Goal: Task Accomplishment & Management: Complete application form

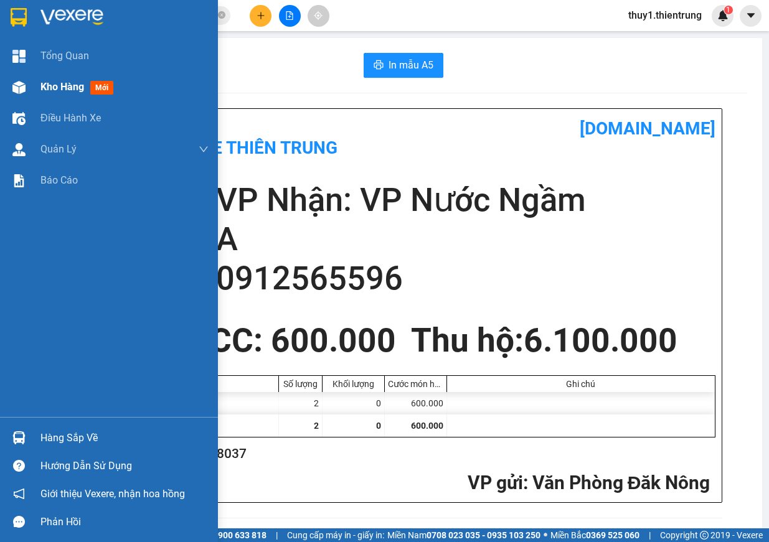
click at [22, 93] on img at bounding box center [18, 87] width 13 height 13
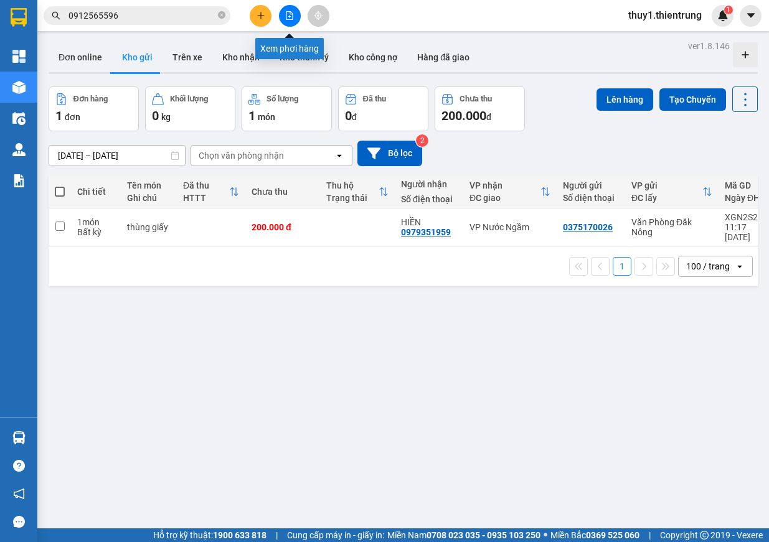
click at [294, 12] on button at bounding box center [290, 16] width 22 height 22
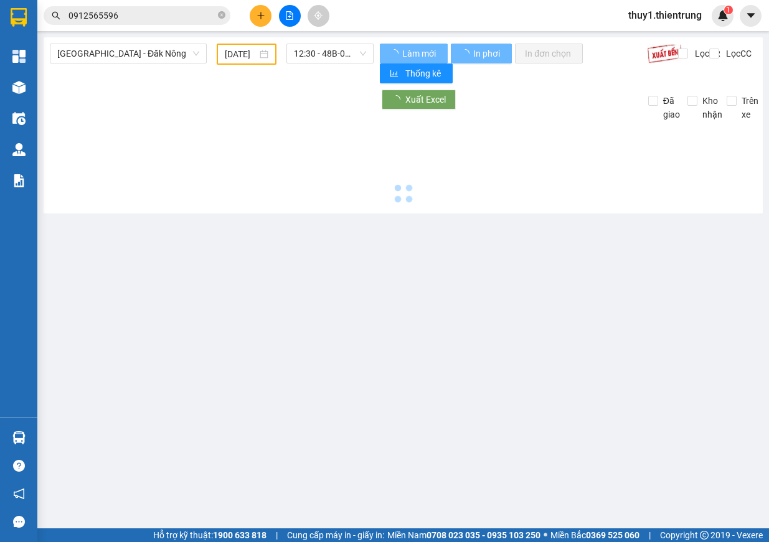
type input "[DATE]"
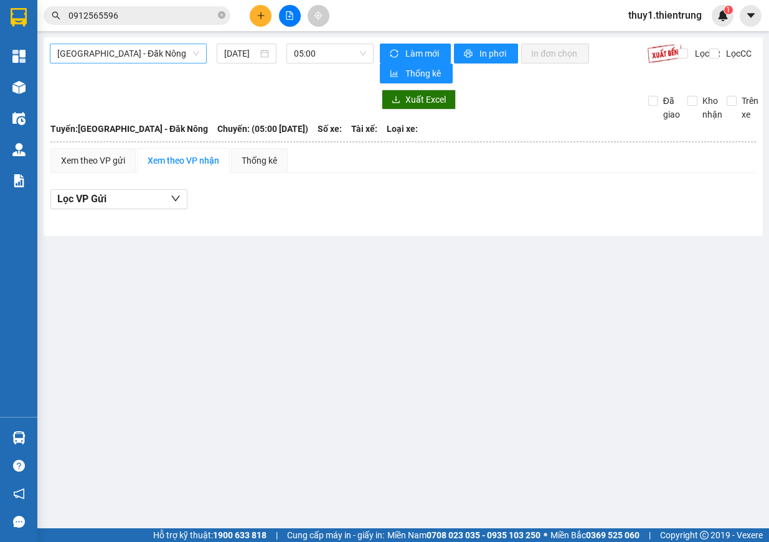
click at [154, 54] on span "[GEOGRAPHIC_DATA] - Đăk Nông" at bounding box center [128, 53] width 142 height 19
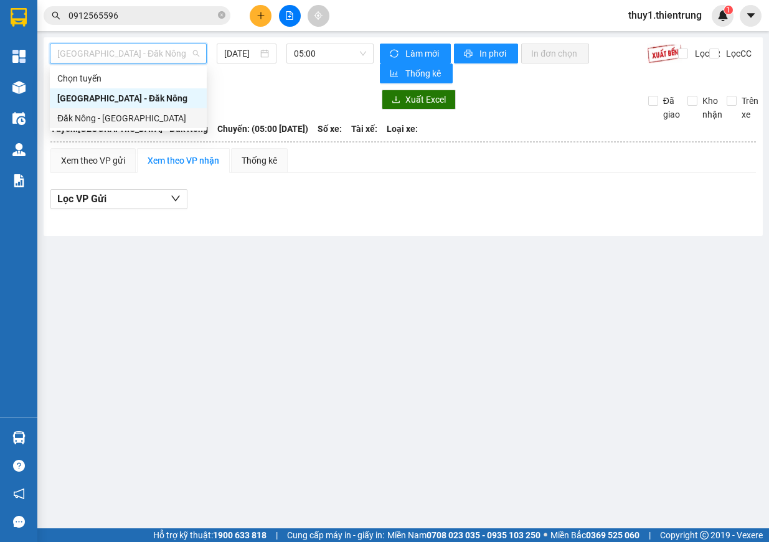
click at [92, 116] on div "Đăk Nông - [GEOGRAPHIC_DATA]" at bounding box center [128, 118] width 142 height 14
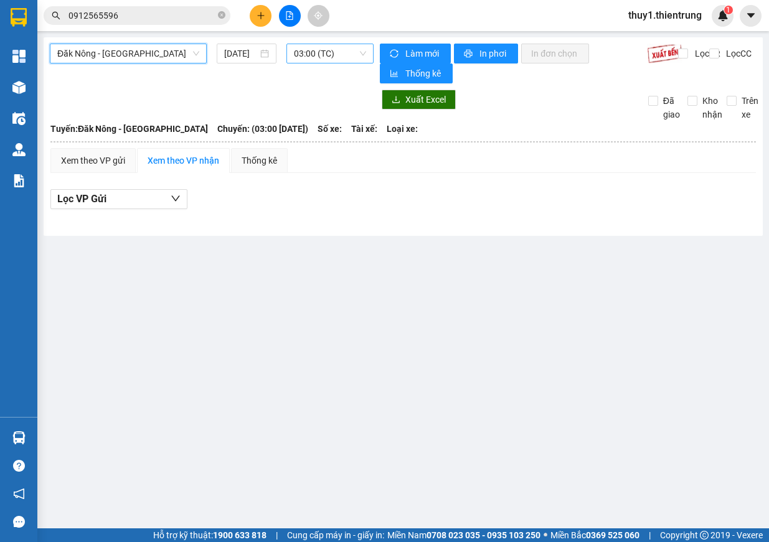
click at [315, 50] on span "03:00 (TC)" at bounding box center [330, 53] width 72 height 19
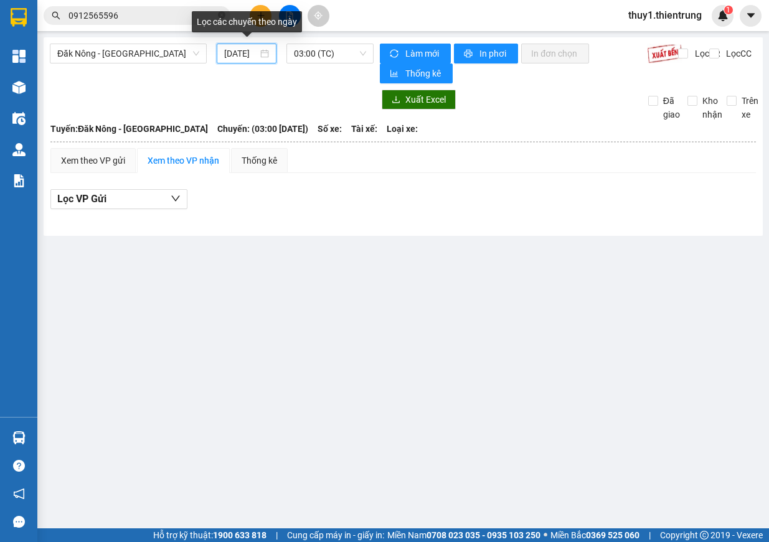
drag, startPoint x: 245, startPoint y: 59, endPoint x: 253, endPoint y: 86, distance: 28.6
click at [246, 59] on input "[DATE]" at bounding box center [241, 54] width 34 height 14
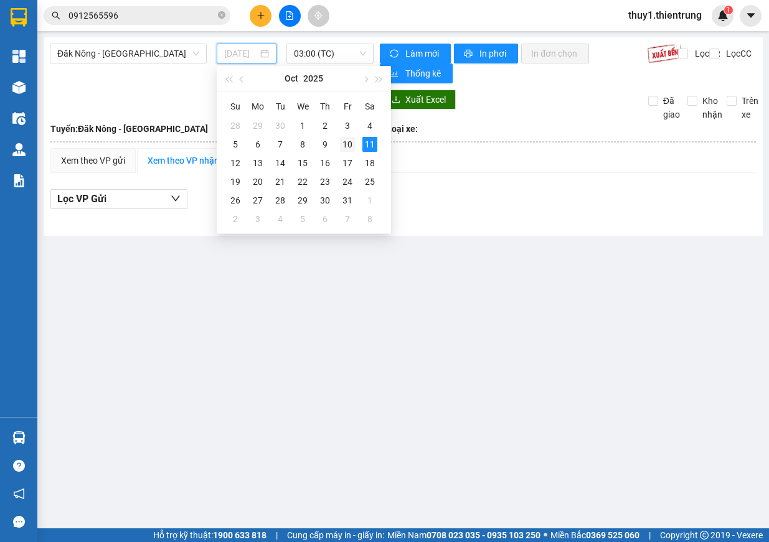
click at [352, 139] on div "10" at bounding box center [347, 144] width 15 height 15
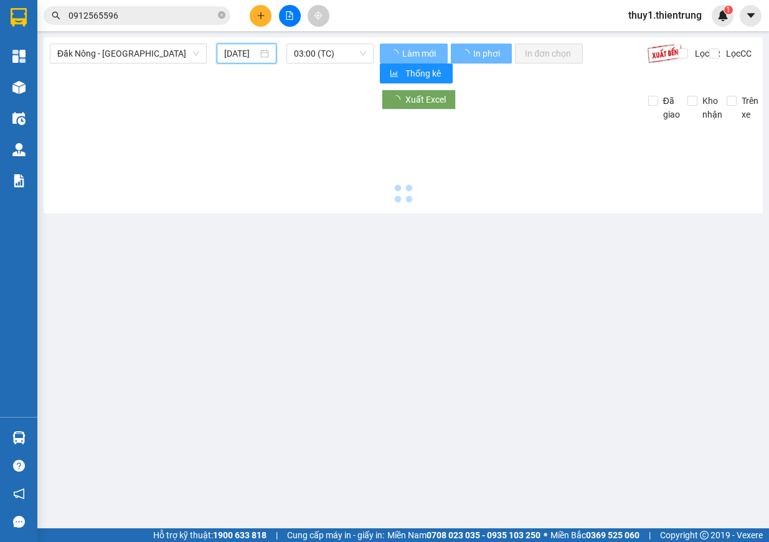
type input "[DATE]"
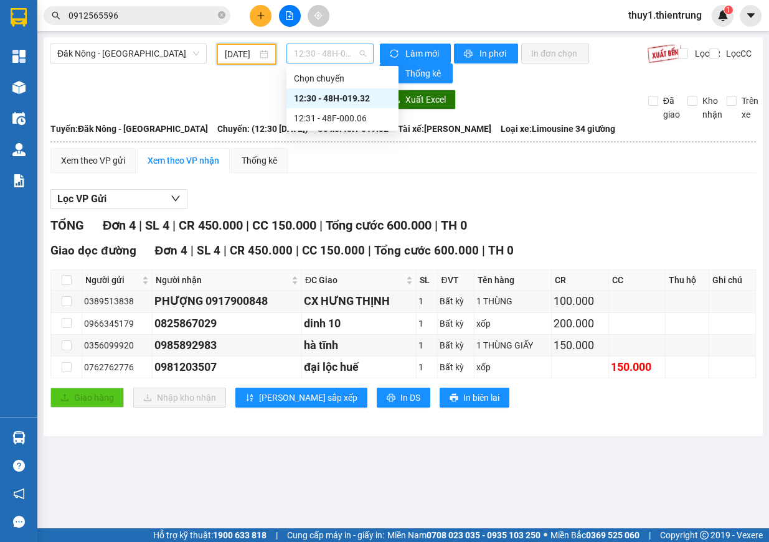
click at [330, 49] on span "12:30 - 48H-019.32" at bounding box center [330, 53] width 72 height 19
click at [335, 118] on div "12:31 - 48F-000.06" at bounding box center [342, 118] width 97 height 14
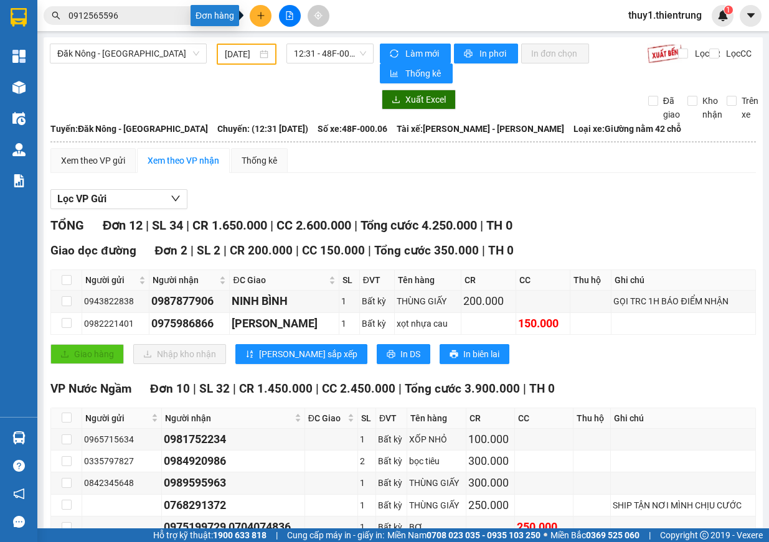
click at [258, 5] on button at bounding box center [261, 16] width 22 height 22
click at [302, 56] on div "Tạo đơn hàng" at bounding box center [303, 47] width 93 height 24
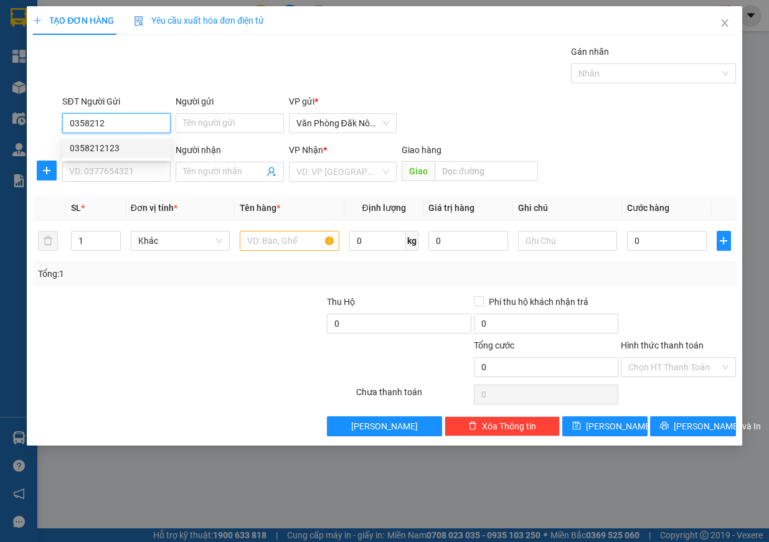
click at [115, 149] on div "0358212123" at bounding box center [116, 148] width 93 height 14
type input "0358212123"
type input "0567571234"
type input "LA SƠN HUẾ"
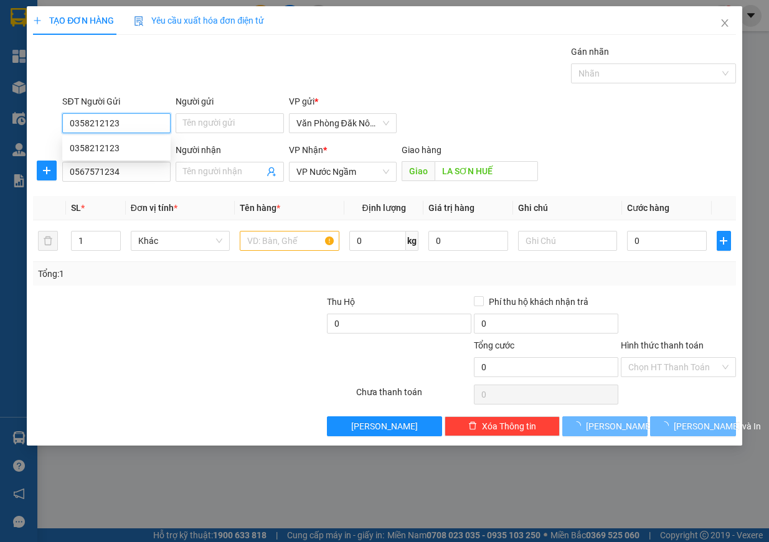
type input "400.000"
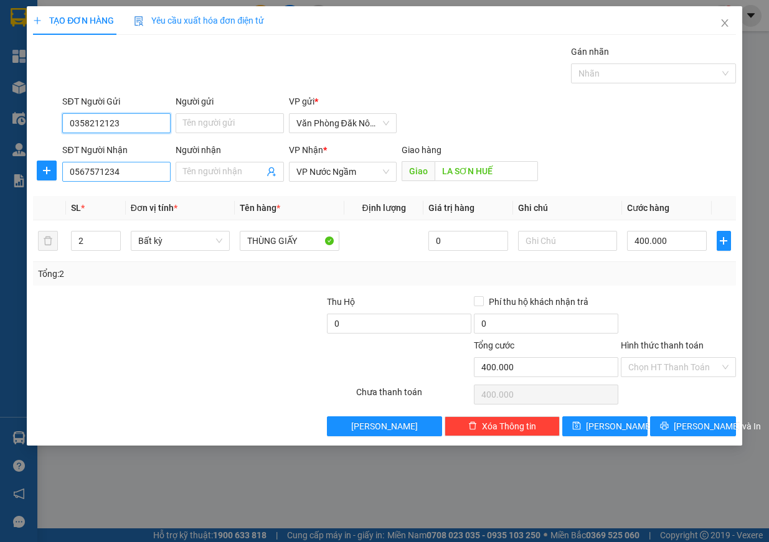
type input "0358212123"
click at [124, 167] on input "0567571234" at bounding box center [116, 172] width 108 height 20
type input "0869409215"
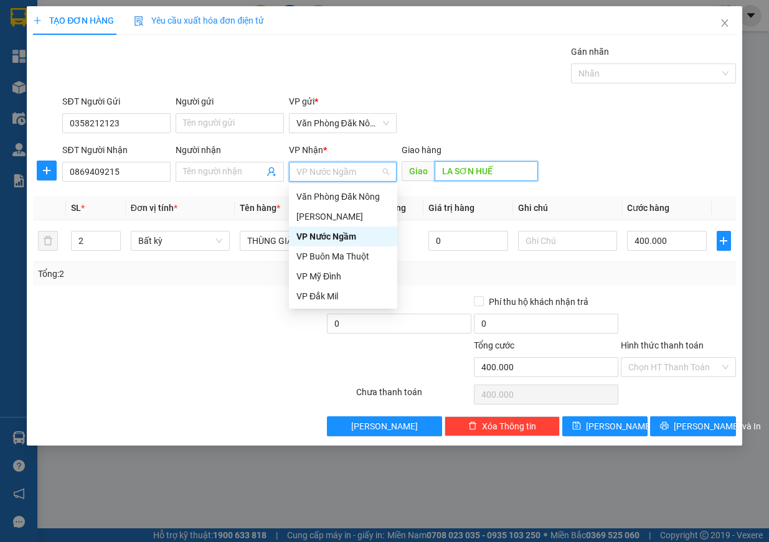
click at [479, 169] on input "LA SƠN HUẾ" at bounding box center [485, 171] width 103 height 20
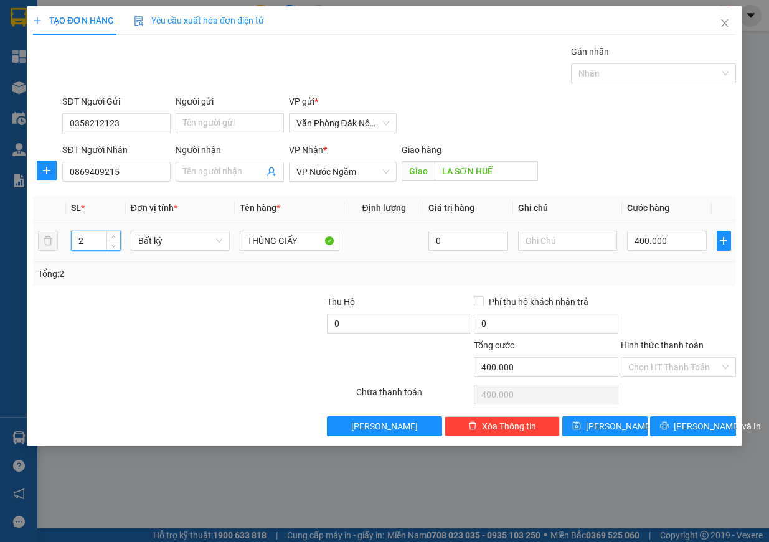
drag, startPoint x: 85, startPoint y: 244, endPoint x: 68, endPoint y: 245, distance: 16.2
click at [68, 245] on td "2" at bounding box center [96, 241] width 60 height 42
type input "1"
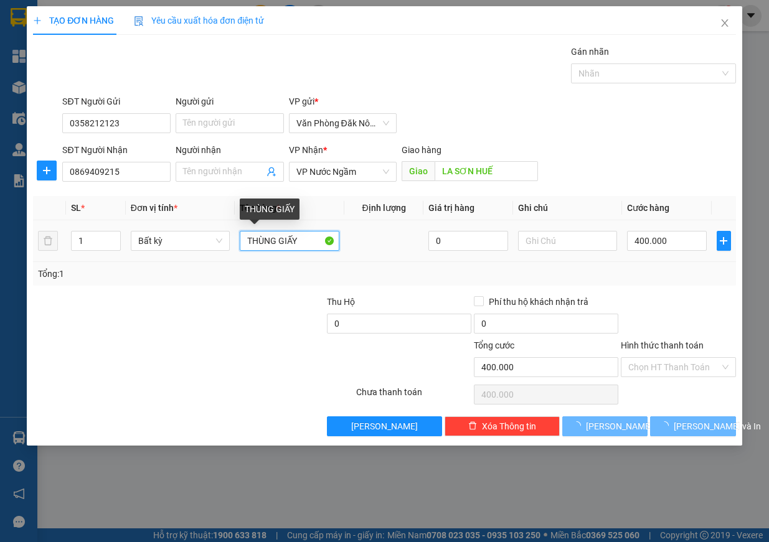
drag, startPoint x: 290, startPoint y: 238, endPoint x: 95, endPoint y: 253, distance: 196.0
click at [289, 238] on input "THÙNG GIẤY" at bounding box center [290, 241] width 100 height 20
type input "0"
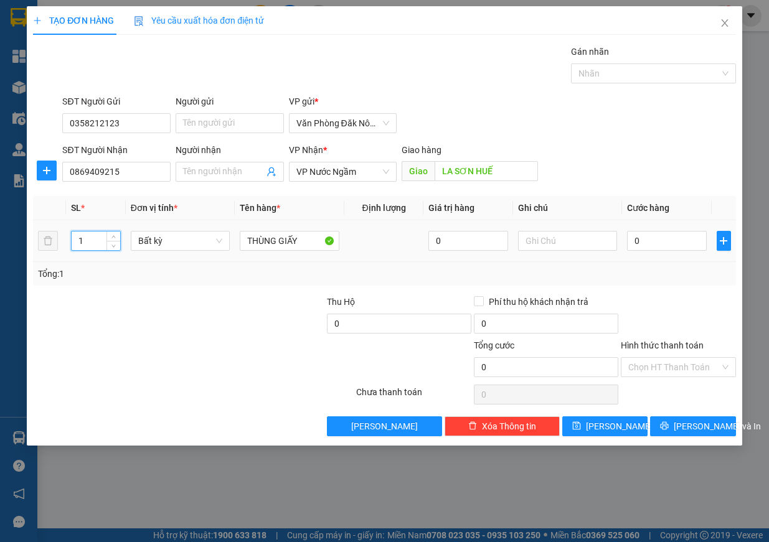
click at [44, 235] on tr "1 Bất kỳ THÙNG GIẤY 0 0" at bounding box center [384, 241] width 703 height 42
type input "2"
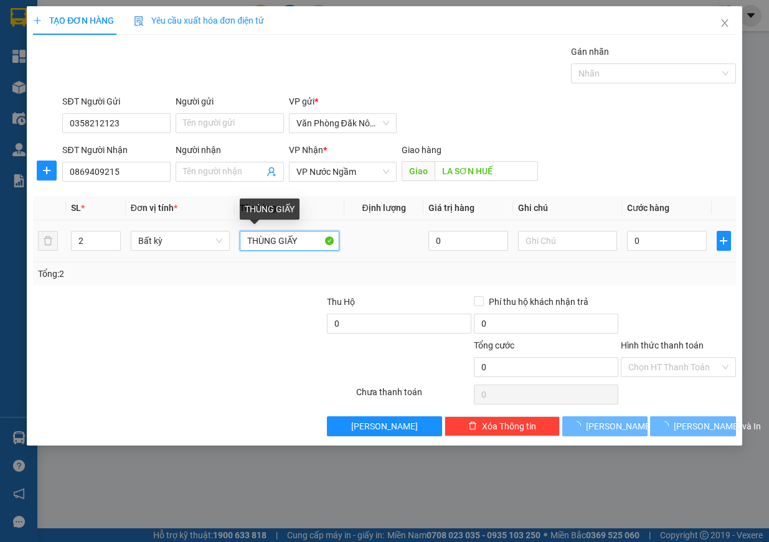
click at [244, 237] on input "THÙNG GIẤY" at bounding box center [290, 241] width 100 height 20
click at [245, 237] on input "THÙNG GIẤY" at bounding box center [290, 241] width 100 height 20
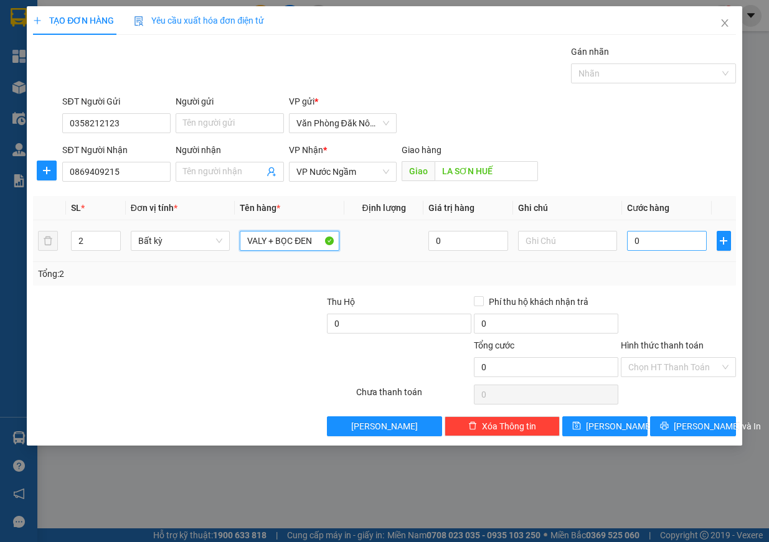
type input "VALY + BỌC ĐEN"
click at [641, 243] on input "0" at bounding box center [667, 241] width 80 height 20
type input "3"
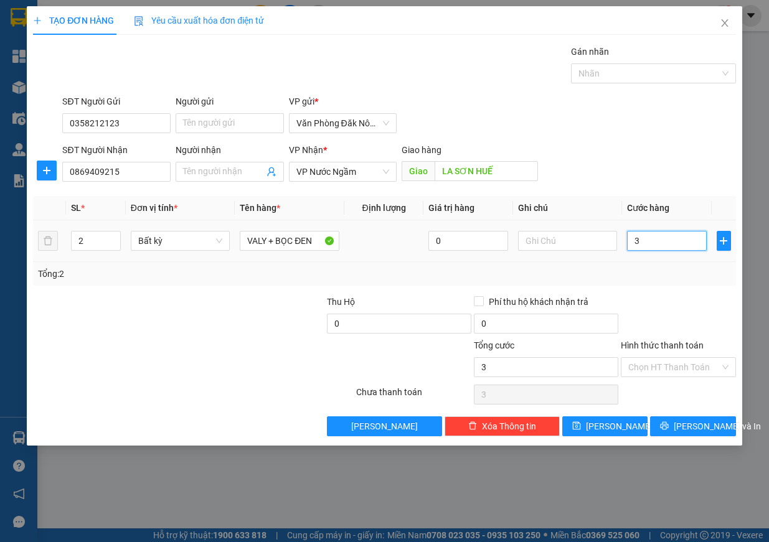
type input "35"
type input "350"
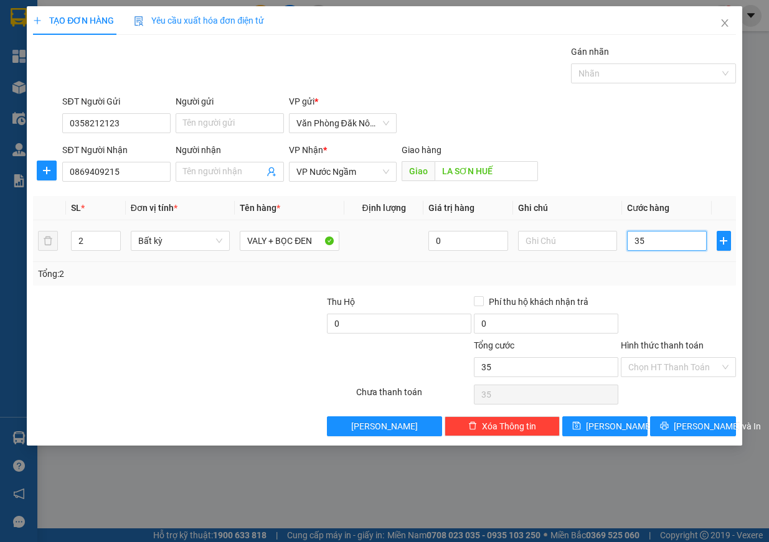
type input "350"
type input "3.500"
type input "35.000"
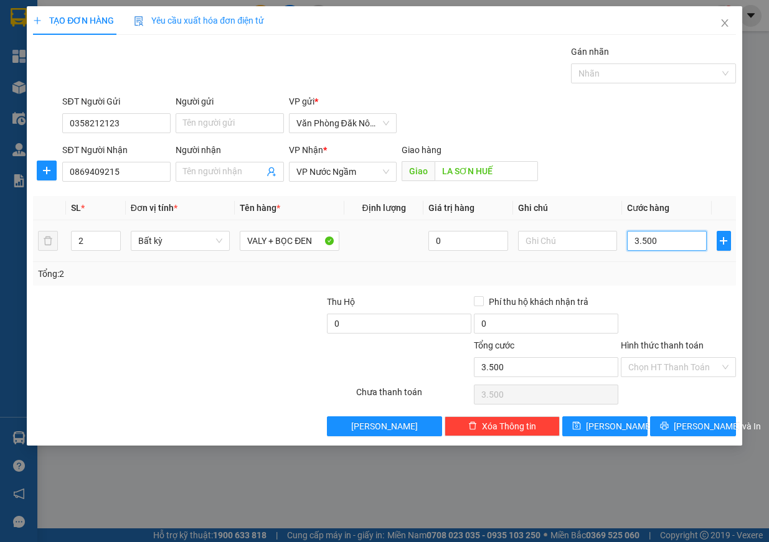
type input "35.000"
type input "350.000"
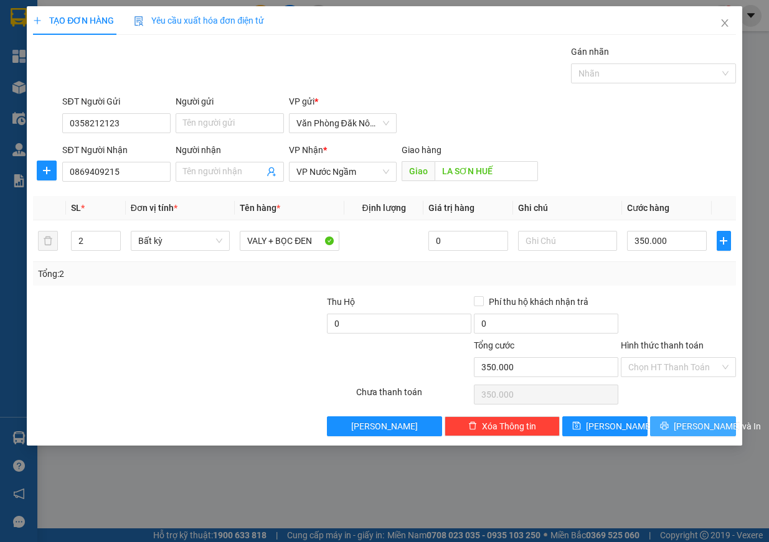
click at [688, 420] on span "[PERSON_NAME] và In" at bounding box center [716, 427] width 87 height 14
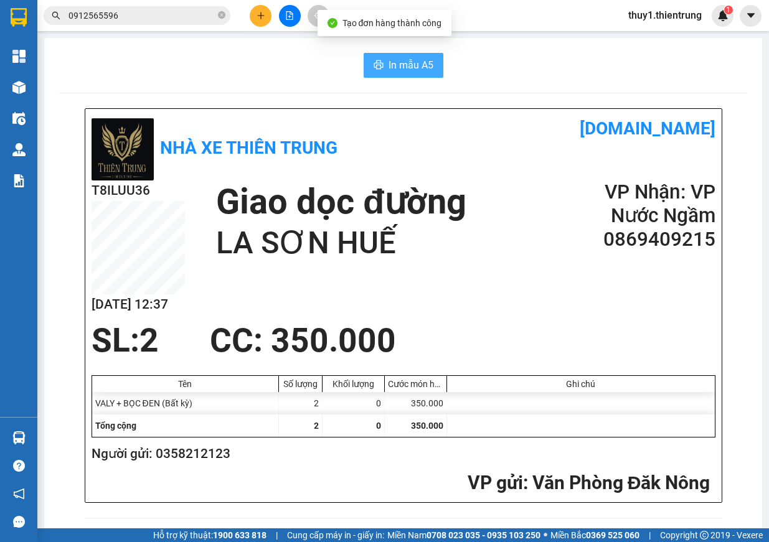
click at [410, 60] on span "In mẫu A5" at bounding box center [410, 65] width 45 height 16
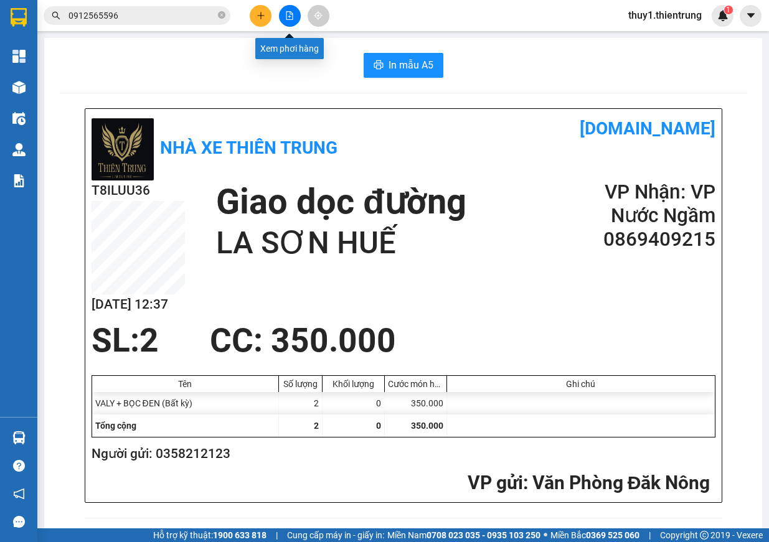
click at [294, 9] on button at bounding box center [290, 16] width 22 height 22
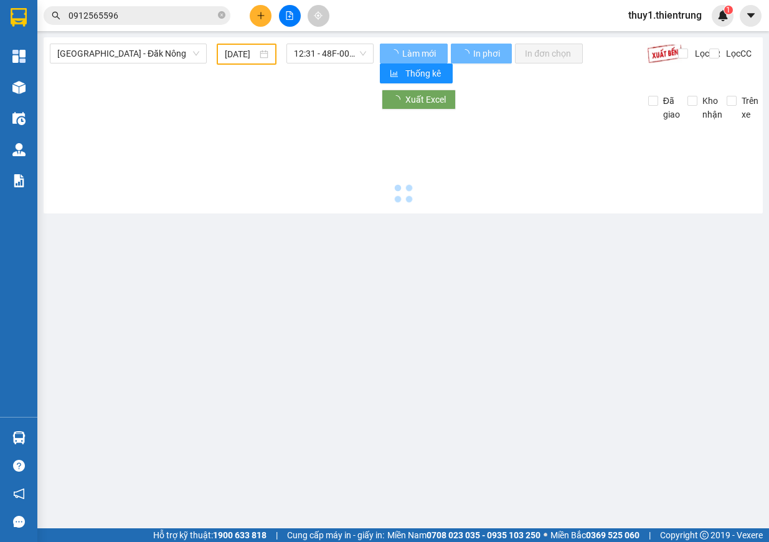
type input "[DATE]"
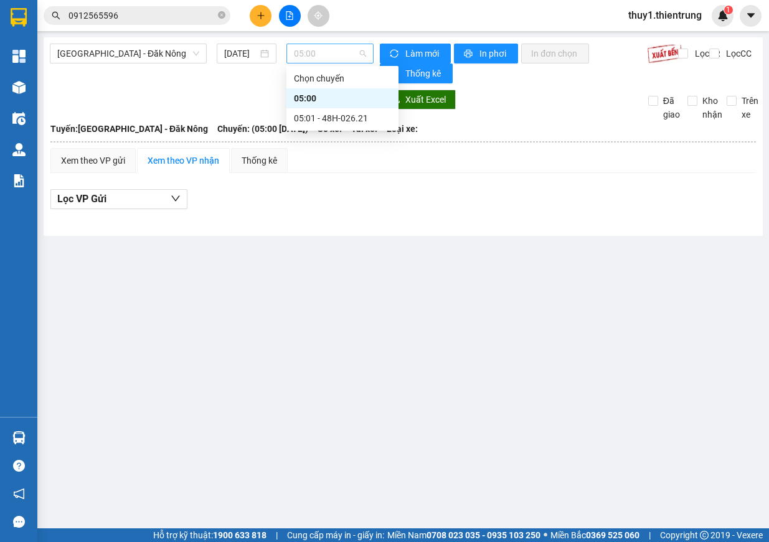
click at [322, 47] on span "05:00" at bounding box center [330, 53] width 72 height 19
click at [361, 120] on div "05:01 - 48H-026.21" at bounding box center [342, 118] width 97 height 14
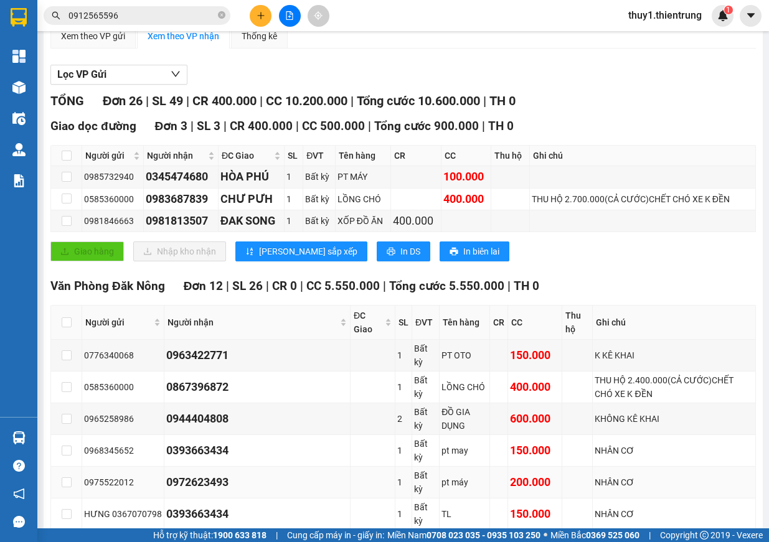
scroll to position [249, 0]
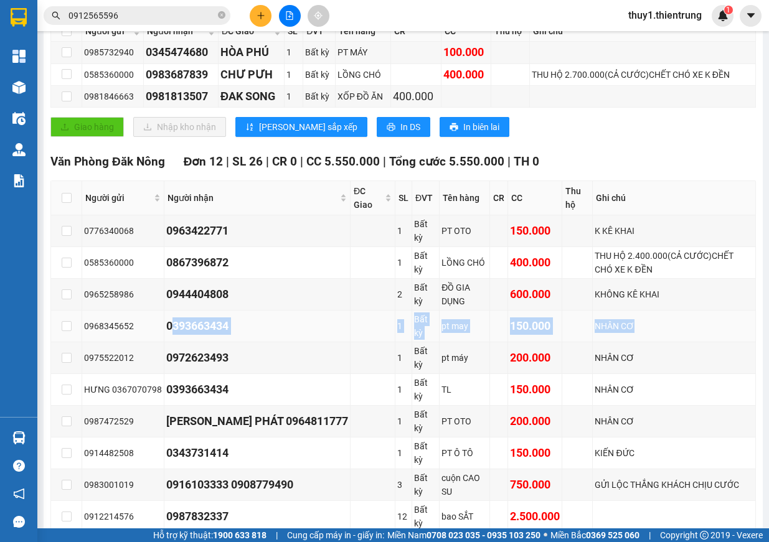
drag, startPoint x: 161, startPoint y: 325, endPoint x: 617, endPoint y: 314, distance: 457.0
click at [617, 314] on tr "0968345652 0393663434 1 Bất kỳ pt may 150.000 NHÂN CƠ" at bounding box center [403, 327] width 705 height 32
copy tr "0393663434 1 Bất kỳ pt may 150.000 NHÂN CƠ"
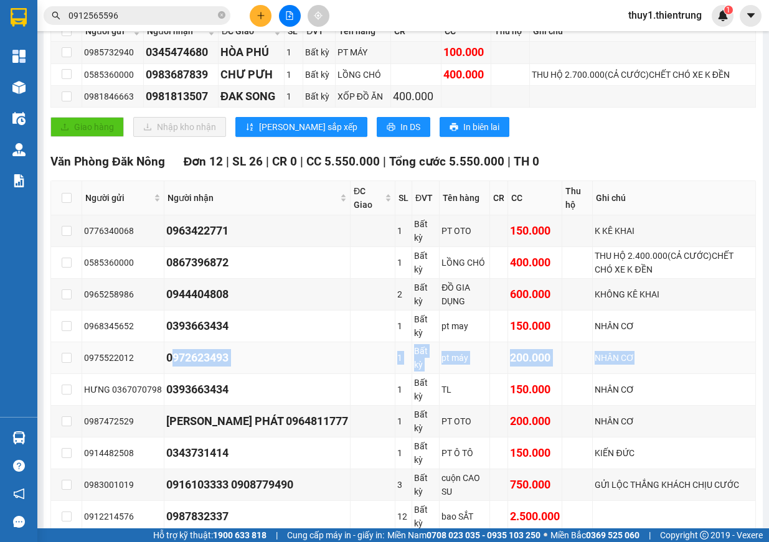
drag, startPoint x: 162, startPoint y: 356, endPoint x: 609, endPoint y: 357, distance: 446.9
click at [609, 357] on tr "0975522012 0972623493 1 Bất kỳ pt máy 200.000 NHÂN CƠ" at bounding box center [403, 358] width 705 height 32
copy tr "0972623493 1 Bất kỳ pt máy 200.000 NHÂN CƠ"
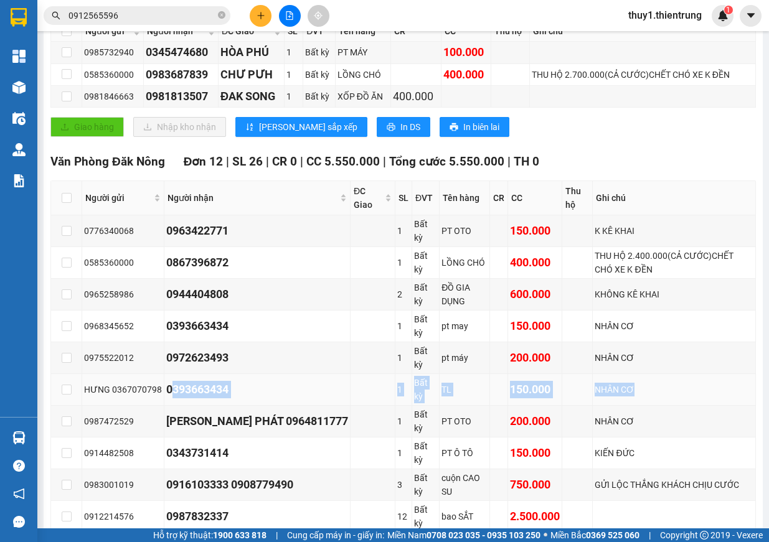
drag, startPoint x: 162, startPoint y: 390, endPoint x: 698, endPoint y: 393, distance: 535.9
click at [698, 393] on tr "HƯNG 0367070798 0393663434 1 Bất kỳ TL 150.000 NHÂN CƠ" at bounding box center [403, 390] width 705 height 32
copy tr "0393663434 1 Bất kỳ TL 150.000 NHÂN CƠ"
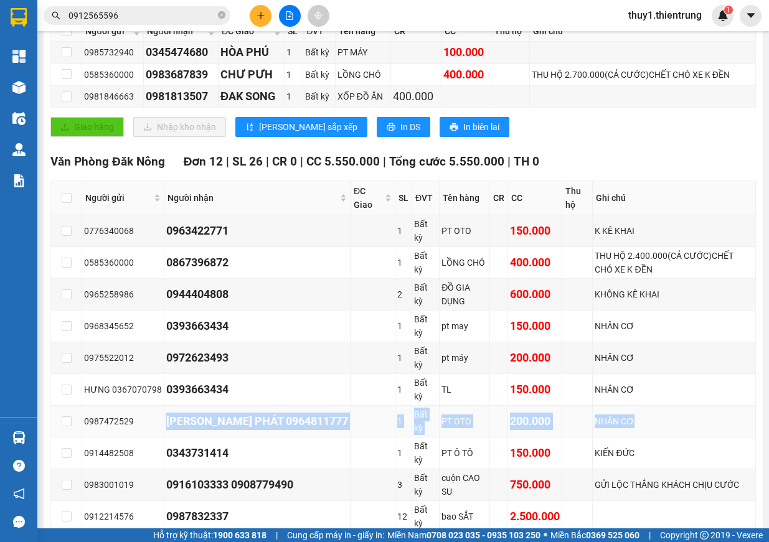
drag, startPoint x: 163, startPoint y: 420, endPoint x: 608, endPoint y: 418, distance: 445.1
click at [608, 418] on tr "0987472529 [PERSON_NAME] PHÁT 0964811777 1 Bất kỳ PT OTO 200.000 NHÂN CƠ" at bounding box center [403, 422] width 705 height 32
copy tr "[PERSON_NAME] PHÁT 0964811777 1 Bất kỳ PT OTO 200.000 NHÂN CƠ"
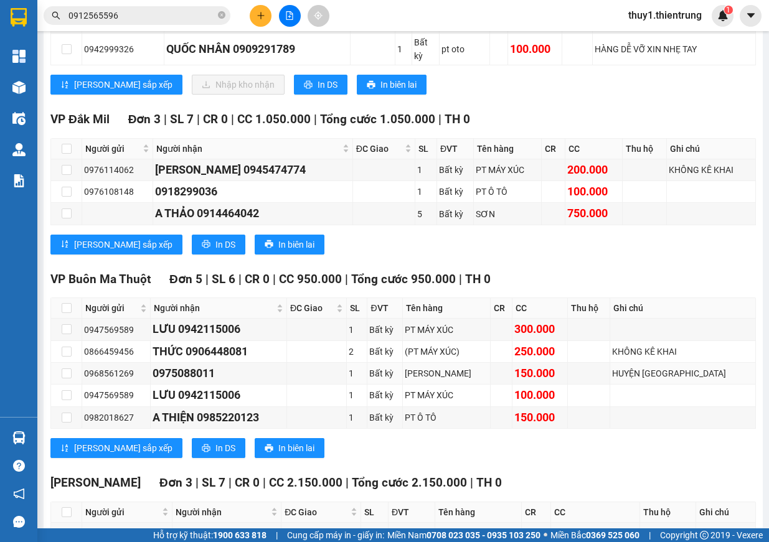
scroll to position [904, 0]
